Goal: Find specific page/section: Find specific page/section

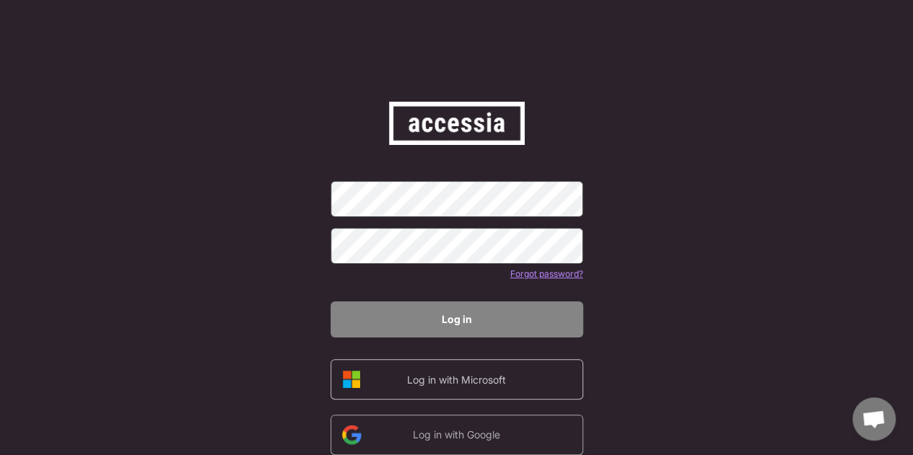
click at [478, 375] on div "Log in with Microsoft" at bounding box center [456, 379] width 122 height 15
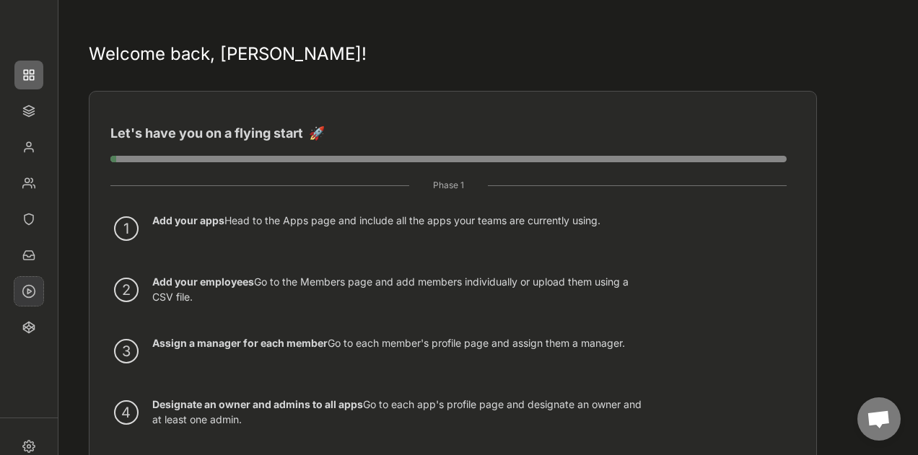
click at [30, 282] on img at bounding box center [28, 291] width 29 height 29
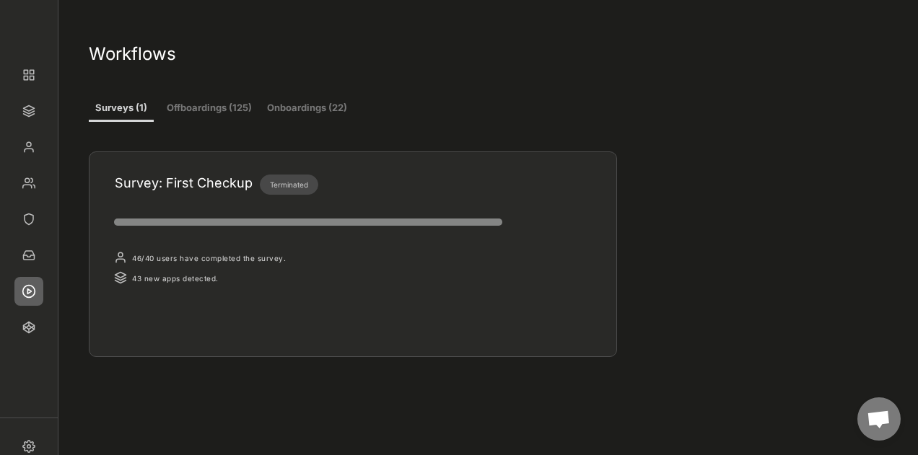
click at [219, 119] on button "Offboardings (125)" at bounding box center [208, 109] width 87 height 26
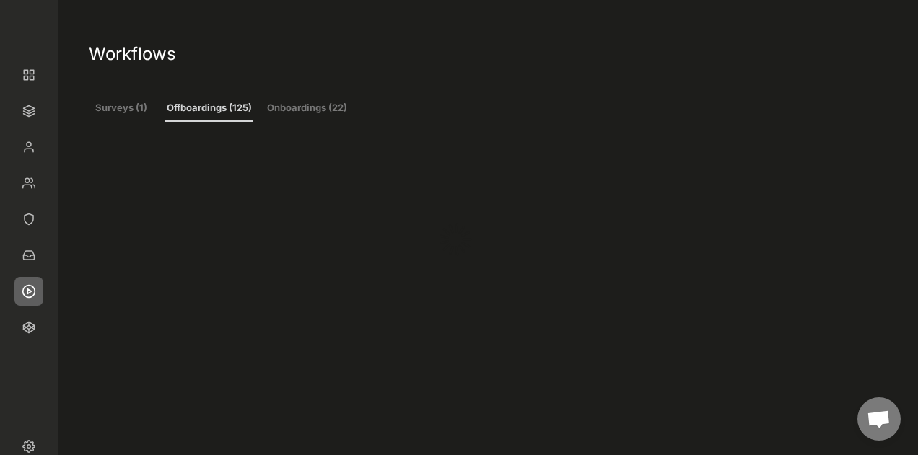
click at [300, 110] on button "Onboardings (22)" at bounding box center [306, 109] width 87 height 26
